Goal: Information Seeking & Learning: Learn about a topic

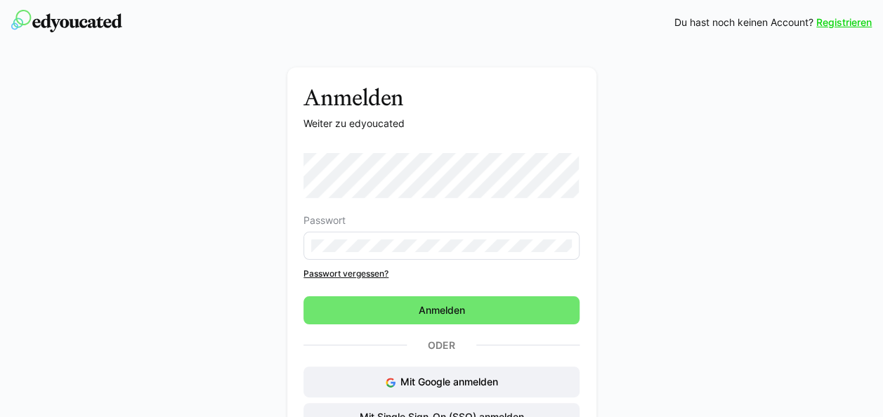
click at [359, 198] on form "Passwort" at bounding box center [441, 206] width 276 height 107
click at [376, 256] on eds-input at bounding box center [441, 246] width 276 height 28
click at [360, 233] on eds-input at bounding box center [441, 246] width 276 height 28
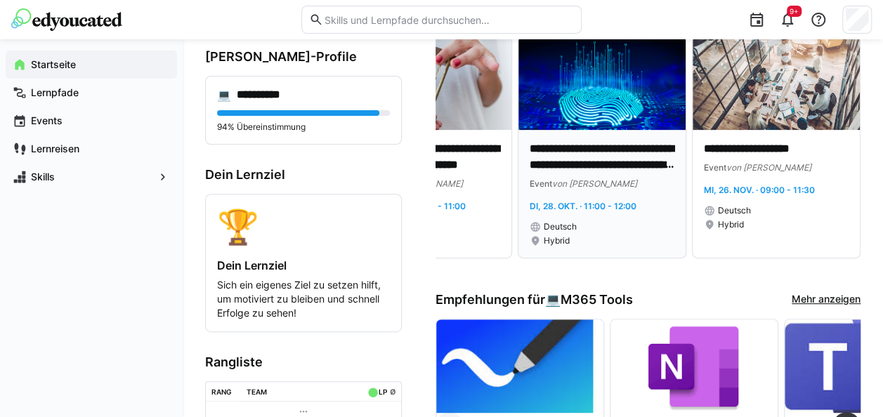
scroll to position [147, 0]
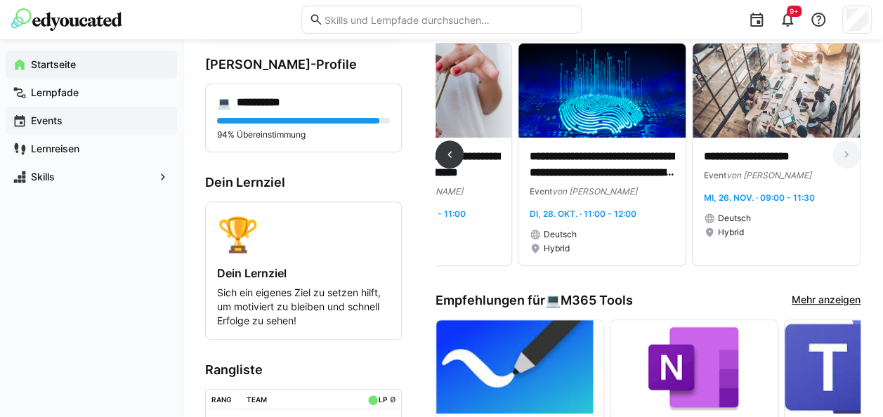
click at [69, 119] on span "Events" at bounding box center [99, 121] width 141 height 14
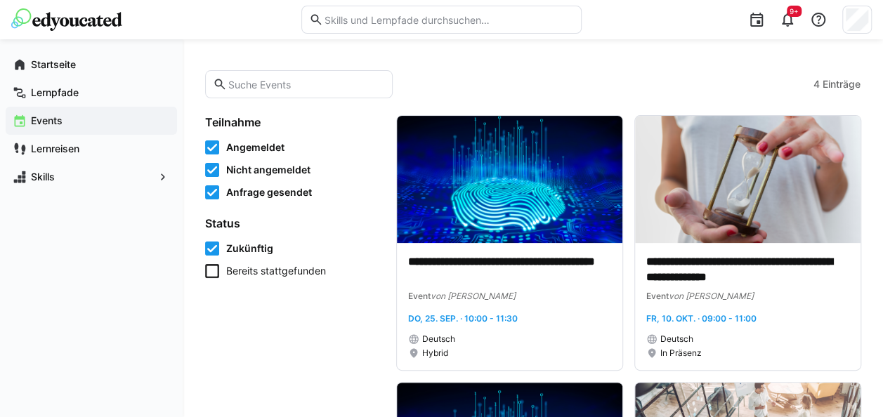
scroll to position [63, 0]
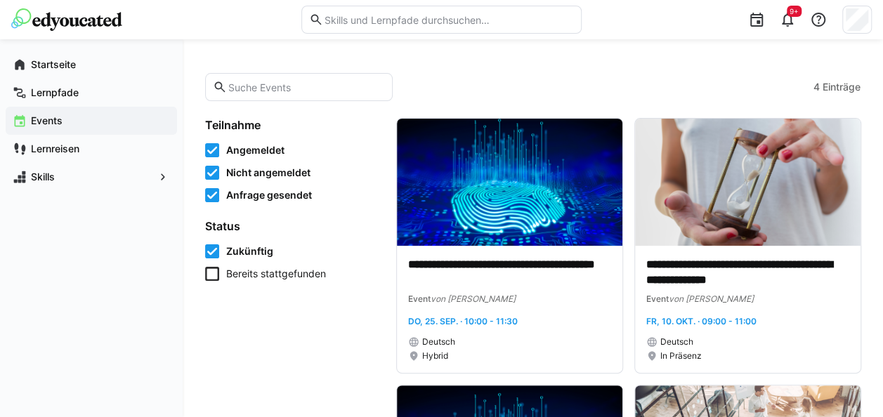
click at [221, 276] on eds-checkbox "Bereits stattgefunden" at bounding box center [292, 274] width 174 height 14
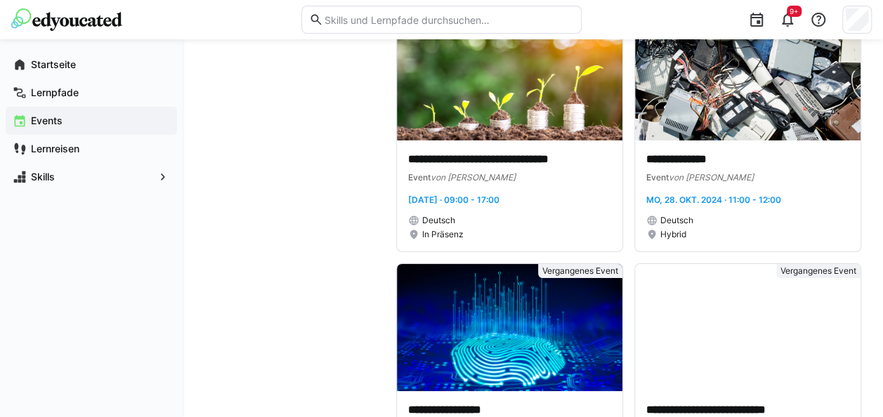
scroll to position [4759, 0]
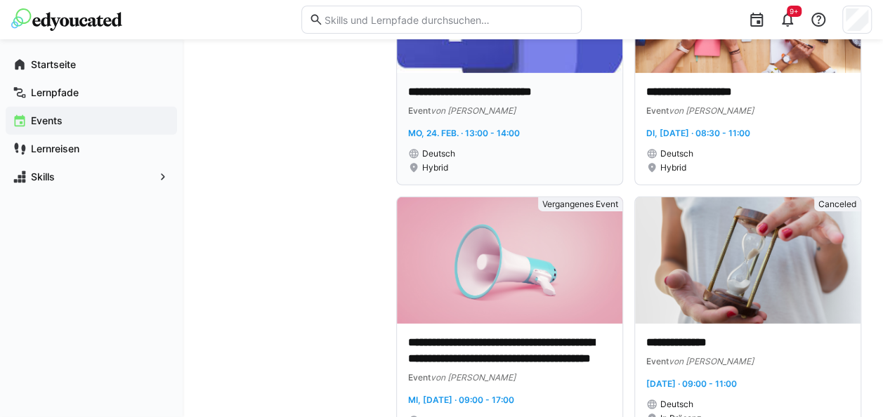
click at [449, 129] on app-date-range-label "Mo, 24. Feb. · 13:00 - 14:00" at bounding box center [509, 133] width 203 height 14
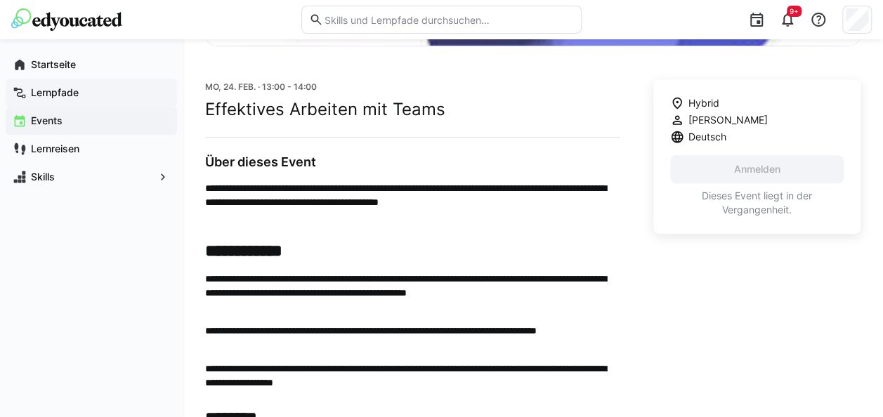
scroll to position [323, 0]
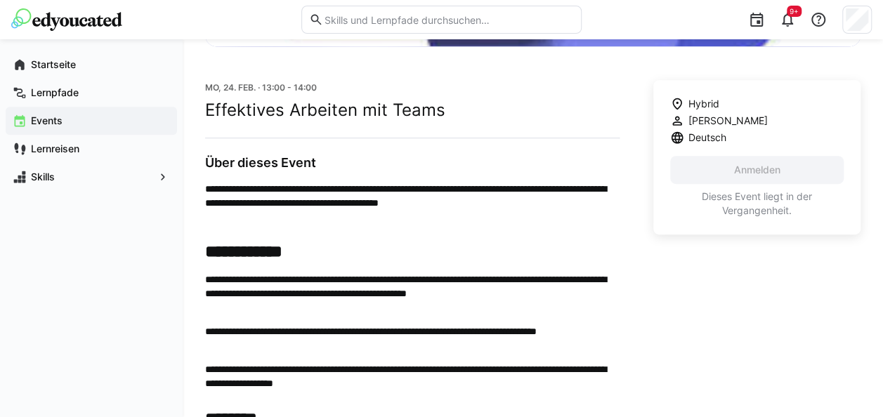
click at [0, 0] on app-navigation-label "Events" at bounding box center [0, 0] width 0 height 0
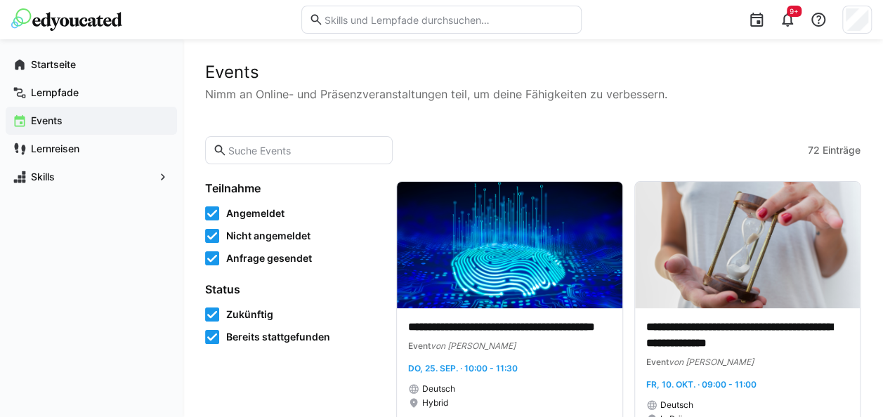
click at [239, 334] on span "Bereits stattgefunden" at bounding box center [278, 337] width 104 height 14
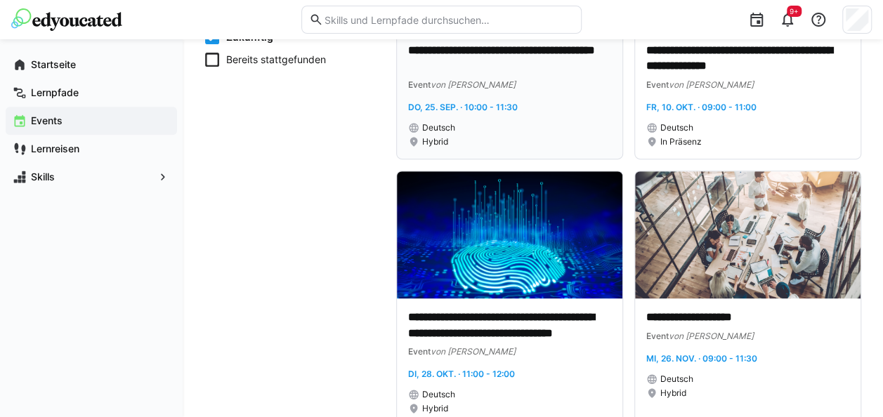
scroll to position [308, 0]
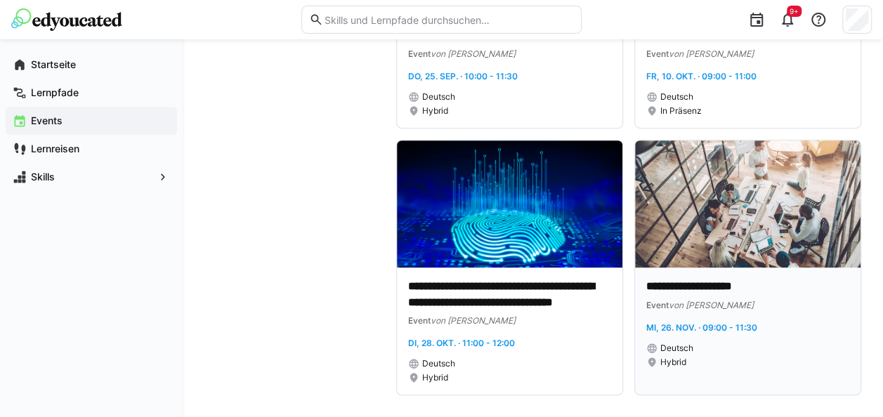
click at [699, 259] on img at bounding box center [747, 203] width 225 height 127
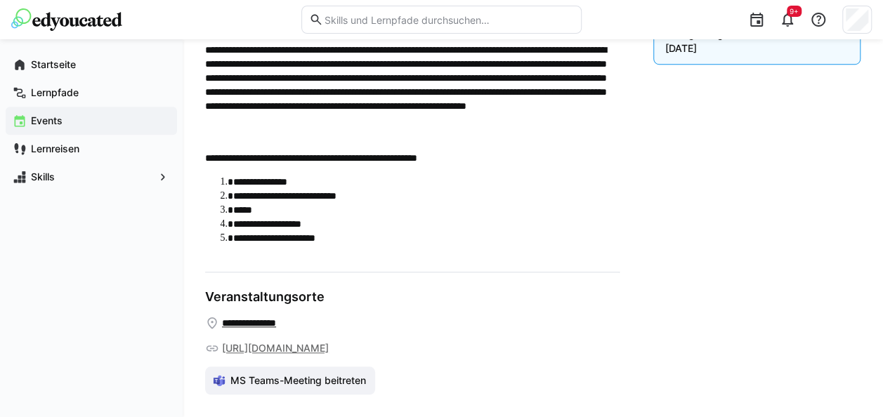
scroll to position [555, 0]
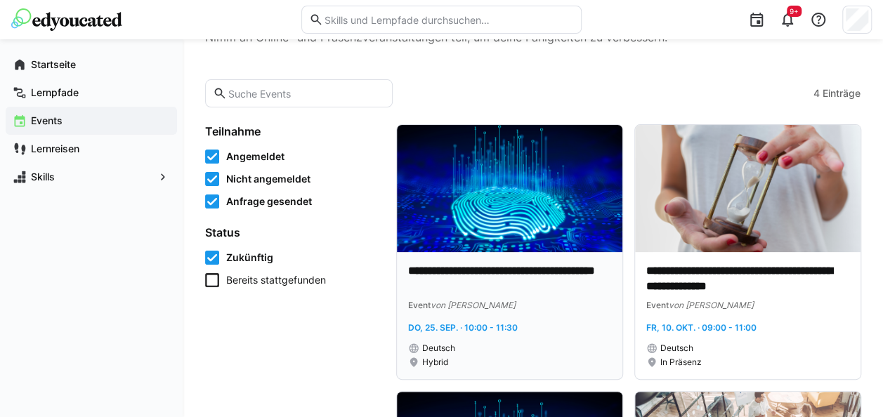
scroll to position [58, 0]
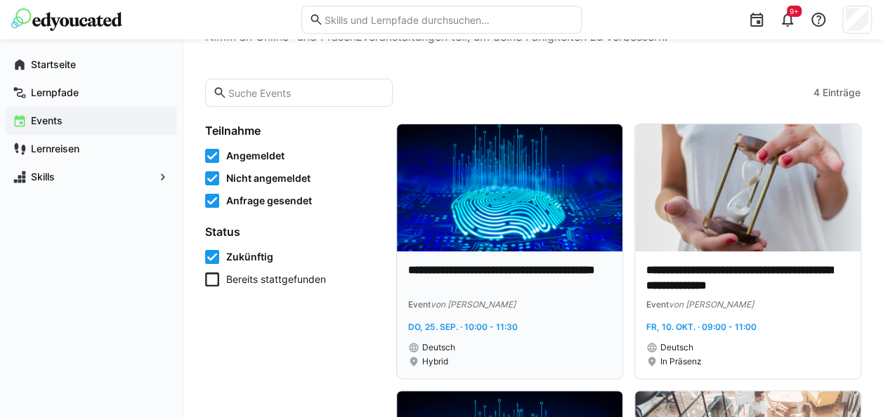
click at [507, 267] on p "**********" at bounding box center [509, 279] width 203 height 32
